Goal: Information Seeking & Learning: Learn about a topic

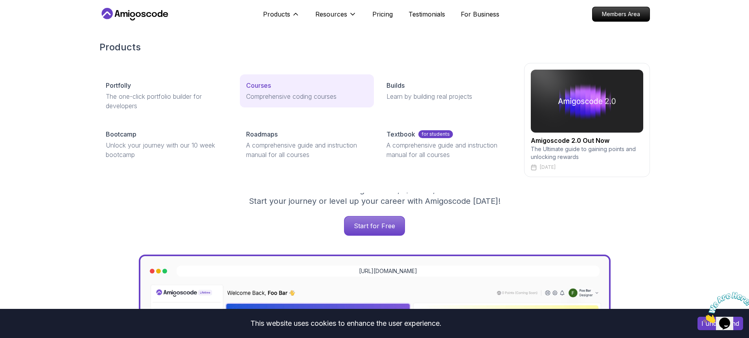
click at [283, 88] on div "Courses" at bounding box center [307, 85] width 122 height 9
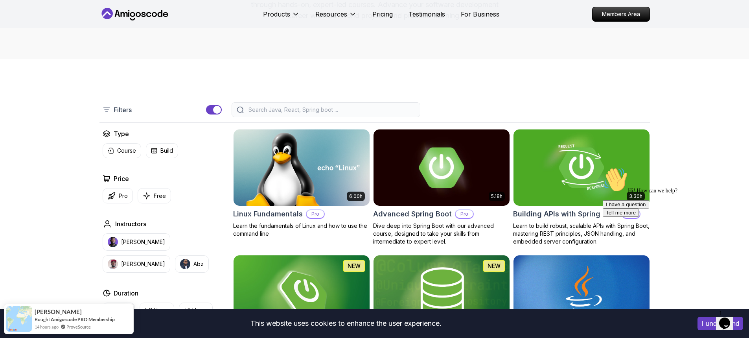
click at [344, 112] on input "search" at bounding box center [331, 110] width 168 height 8
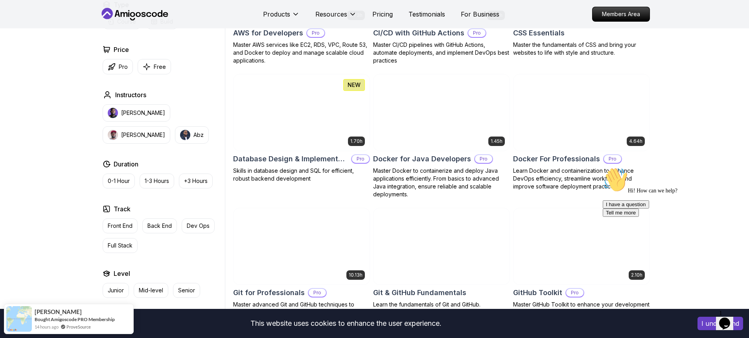
scroll to position [669, 0]
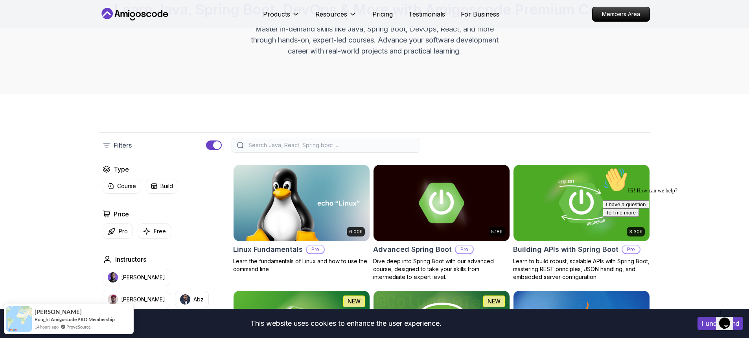
scroll to position [0, 0]
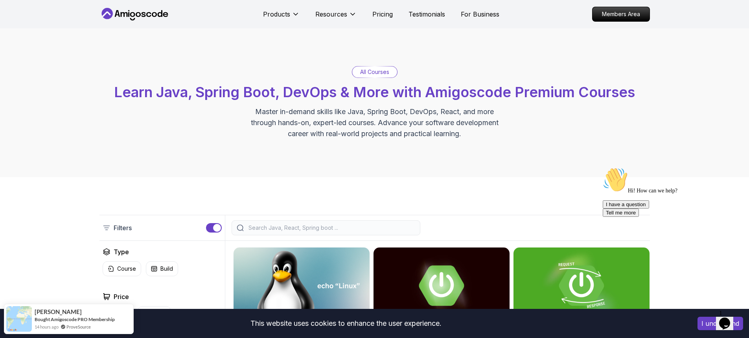
click at [293, 229] on input "search" at bounding box center [331, 228] width 168 height 8
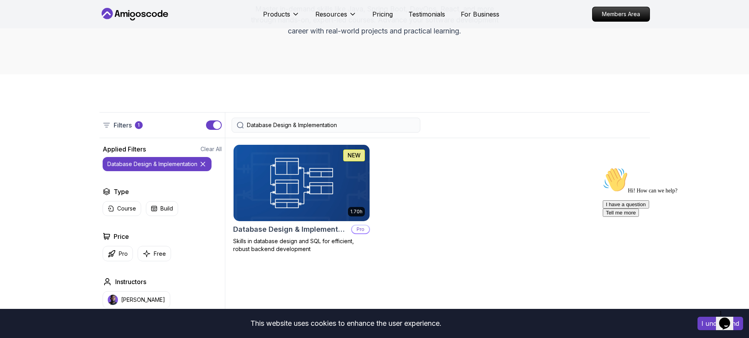
scroll to position [118, 0]
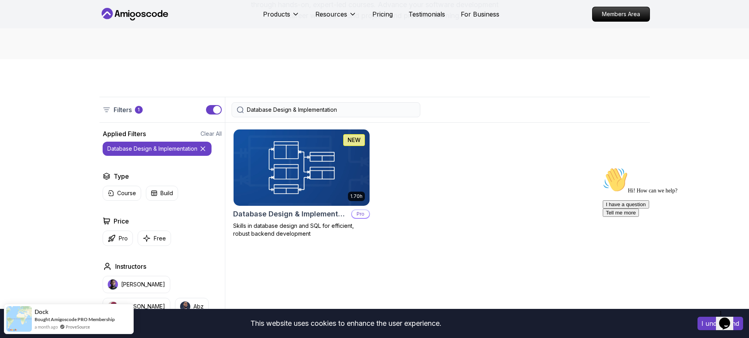
type input "Database Design & Implementation"
click at [349, 185] on img at bounding box center [301, 167] width 143 height 80
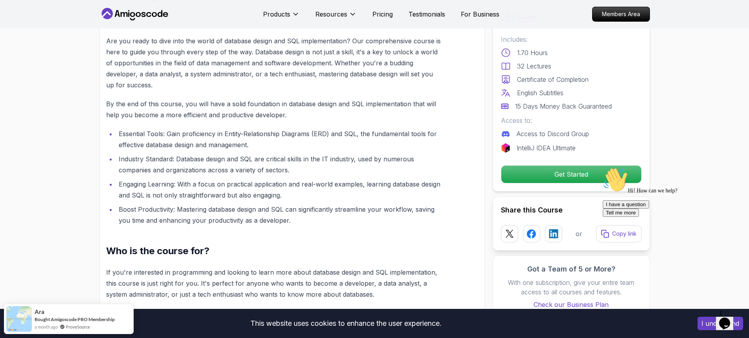
scroll to position [472, 0]
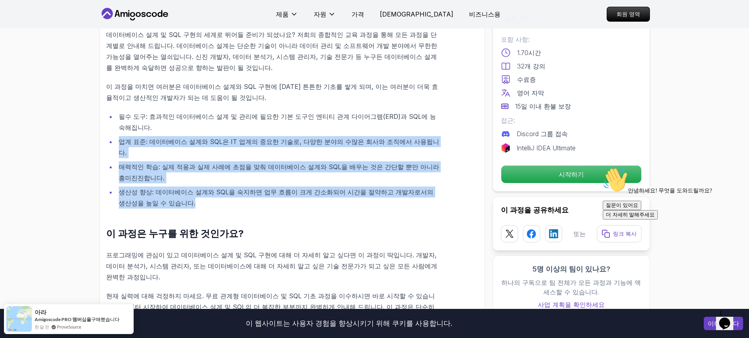
drag, startPoint x: 277, startPoint y: 124, endPoint x: 398, endPoint y: 197, distance: 141.1
click at [398, 197] on ul "필수 도구: 효과적인 데이터베이스 설계 및 관리에 필요한 기본 도구인 엔티티 관계 다이어그램(ERD)과 SQL에 능숙해집니다. 업계 표준: 데…" at bounding box center [273, 160] width 335 height 98
click at [398, 197] on li "생산성 향상: 데이터베이스 설계와 SQL을 숙지하면 업무 흐름이 크게 간소화되어 시간을 절약하고 개발자로서의 생산성을 높일 수 있습니다." at bounding box center [278, 197] width 324 height 22
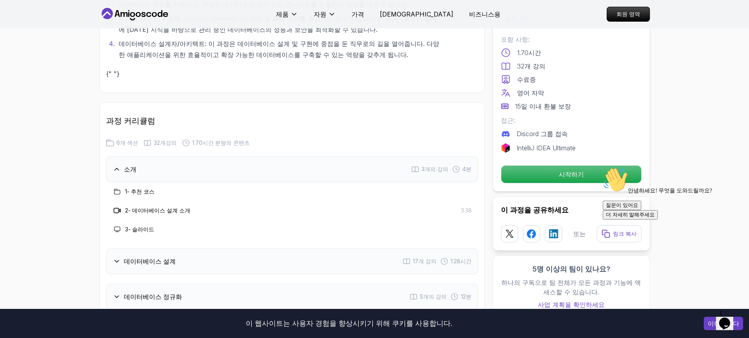
scroll to position [1140, 0]
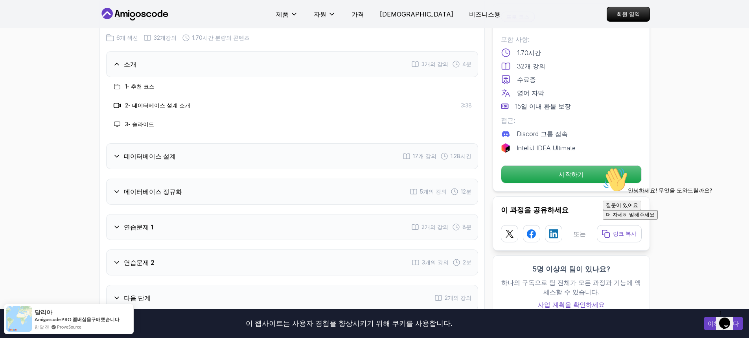
click at [421, 143] on div "데이터베이스 설계 17개 강의 1.28시간" at bounding box center [292, 156] width 372 height 26
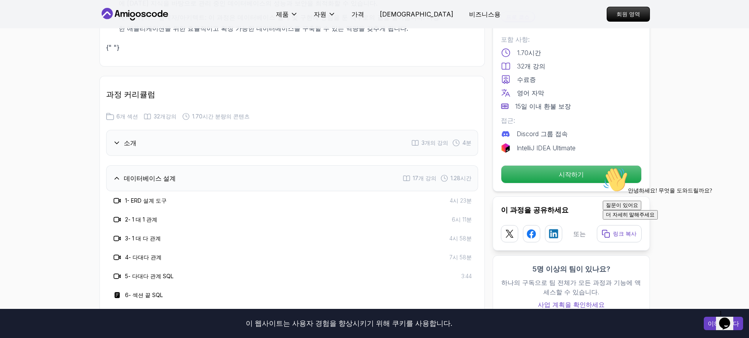
scroll to position [1455, 0]
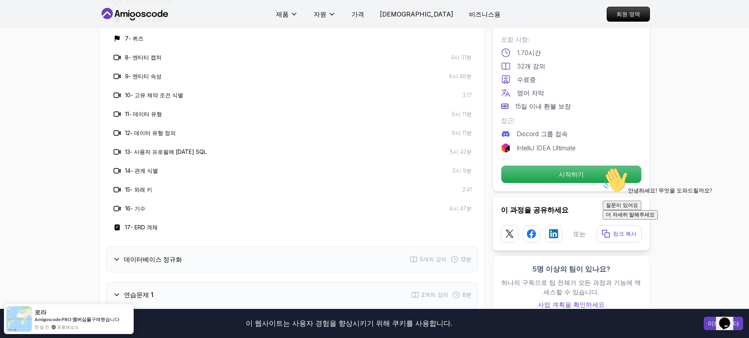
click at [427, 256] on font "5개의" at bounding box center [427, 259] width 14 height 7
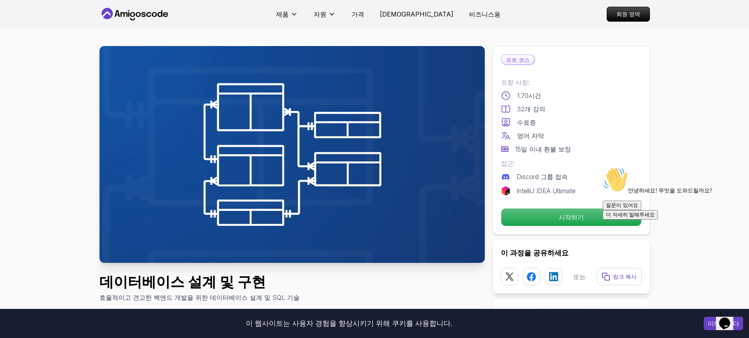
scroll to position [0, 0]
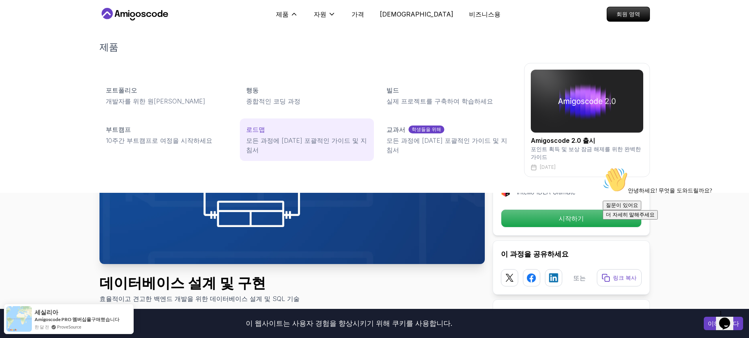
click at [321, 134] on div "로드맵" at bounding box center [307, 129] width 122 height 9
